Goal: Obtain resource: Obtain resource

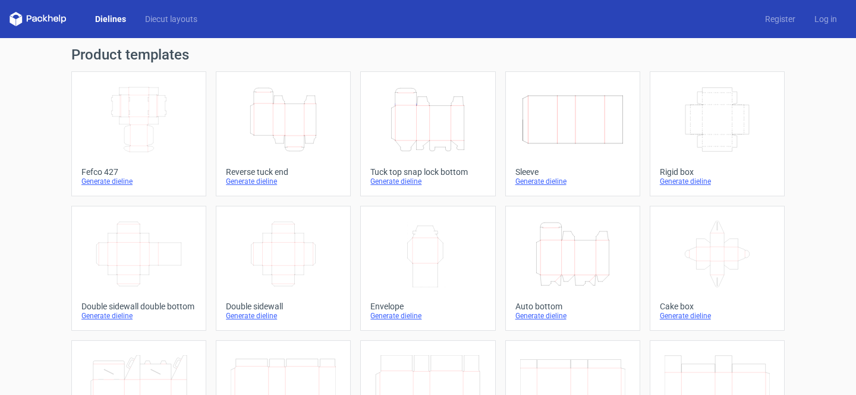
click at [116, 125] on icon "Width Depth Height" at bounding box center [138, 119] width 105 height 67
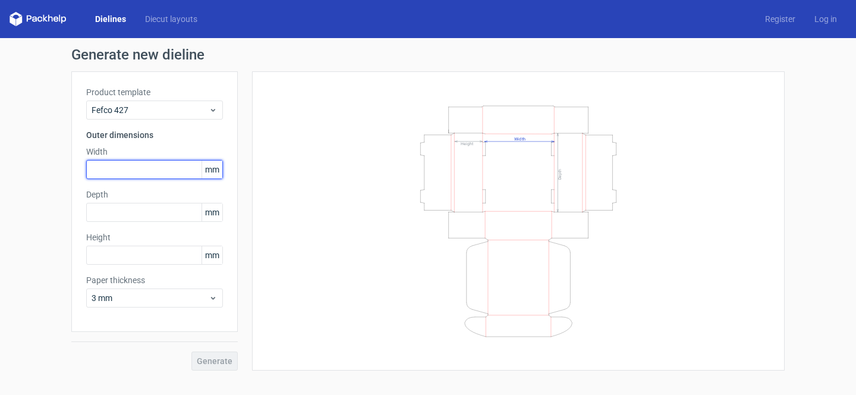
click at [138, 163] on input "text" at bounding box center [154, 169] width 137 height 19
type input "205"
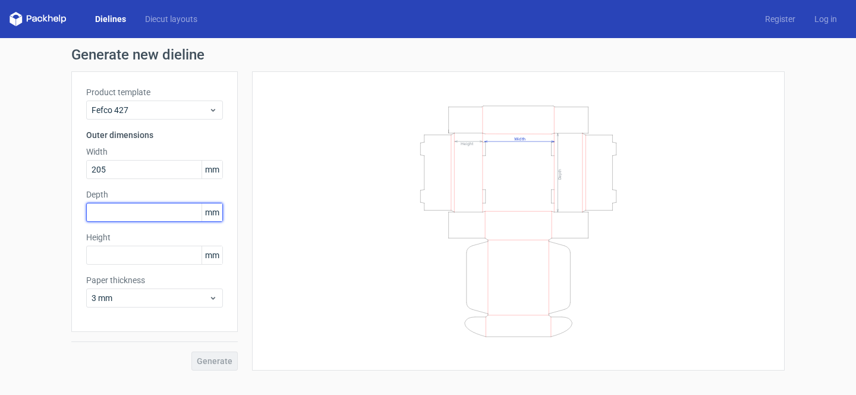
click at [143, 209] on input "text" at bounding box center [154, 212] width 137 height 19
type input "90"
click at [162, 265] on div "Product template Fefco 427 Outer dimensions Width 205 mm Depth 90 mm Height mm …" at bounding box center [154, 201] width 167 height 260
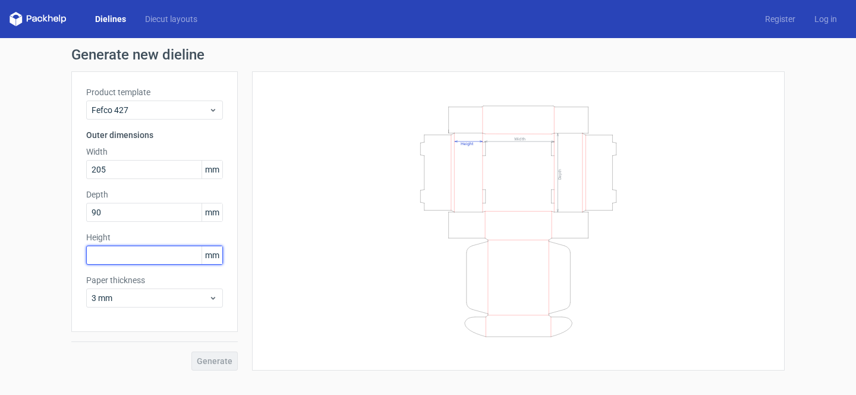
click at [156, 256] on input "text" at bounding box center [154, 255] width 137 height 19
type input "9"
type input "80"
click at [224, 364] on span "Generate" at bounding box center [215, 361] width 36 height 8
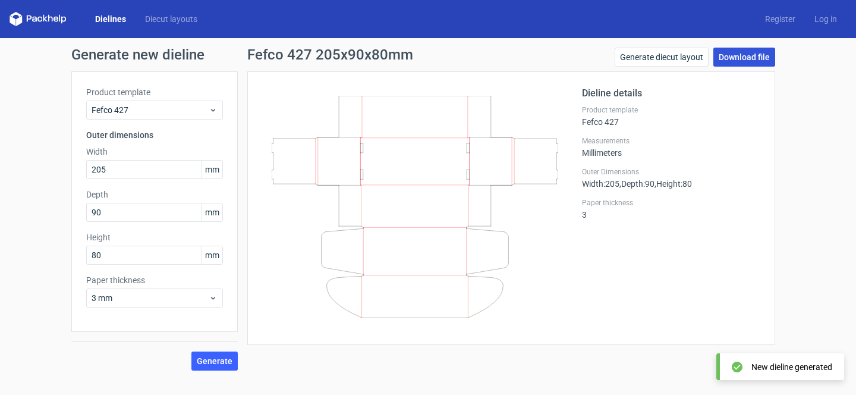
click at [759, 57] on link "Download file" at bounding box center [745, 57] width 62 height 19
